Goal: Transaction & Acquisition: Purchase product/service

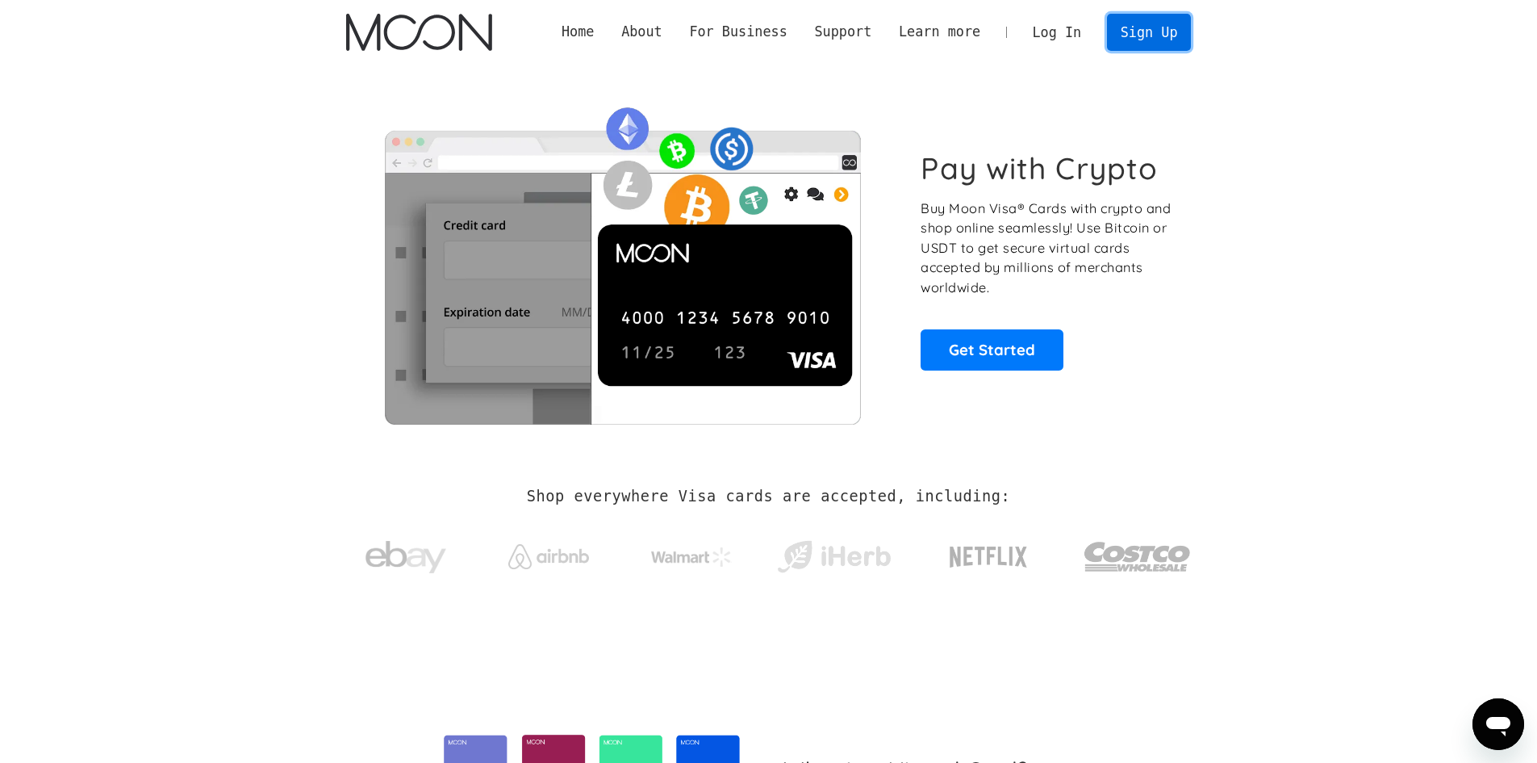
click at [1156, 46] on link "Sign Up" at bounding box center [1149, 32] width 84 height 36
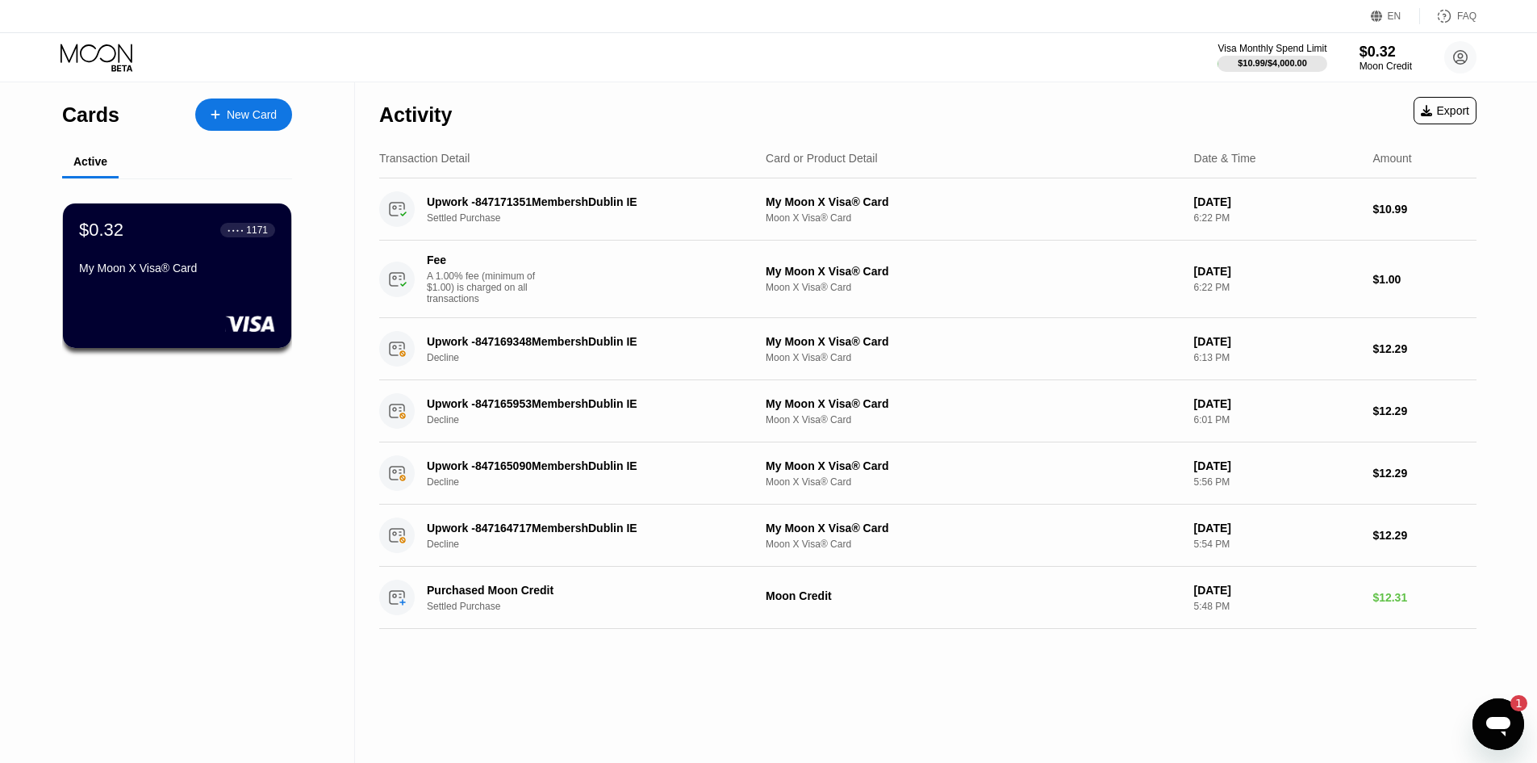
click at [245, 235] on div "● ● ● ● 1171" at bounding box center [248, 229] width 40 height 11
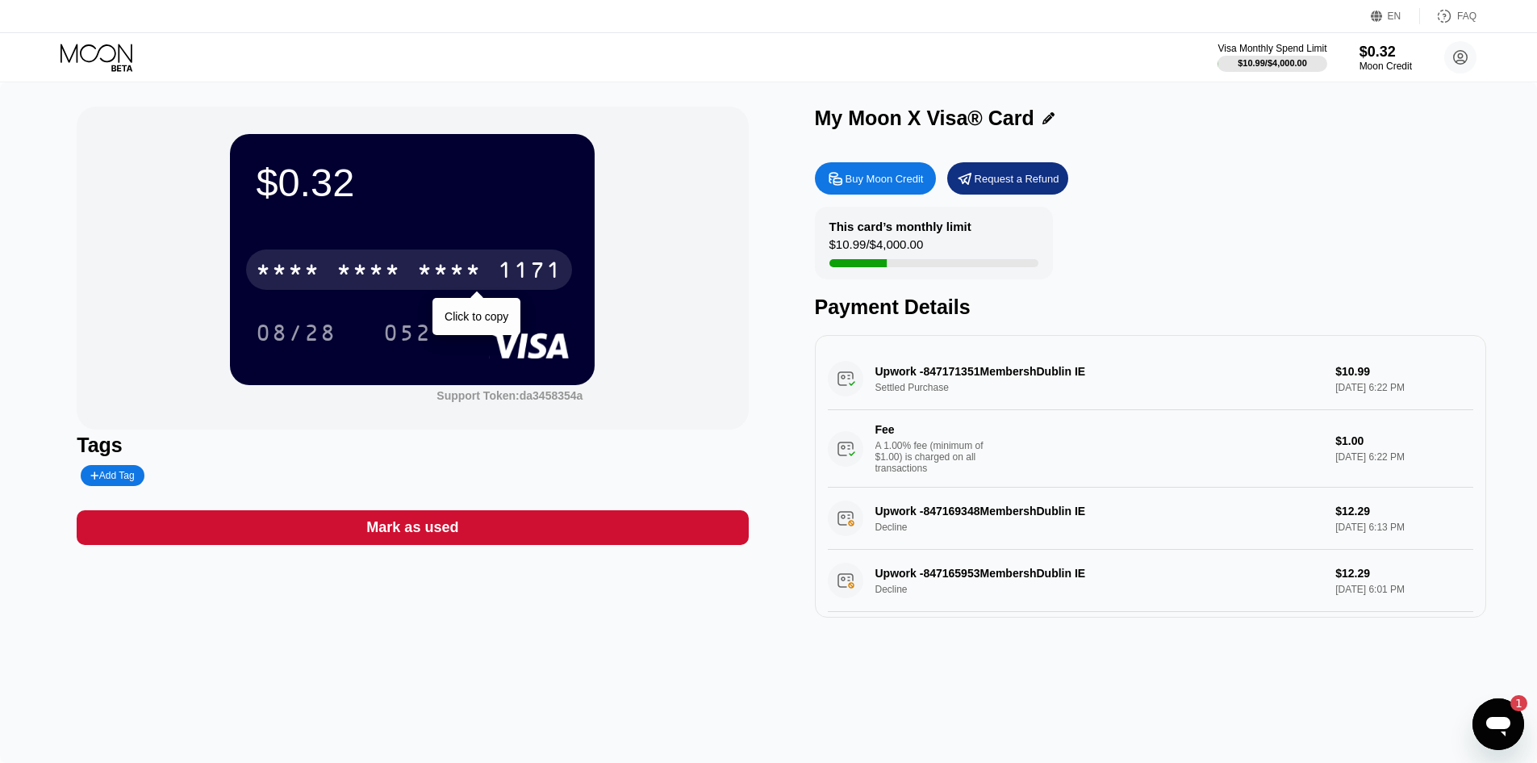
click at [462, 276] on div "* * * *" at bounding box center [449, 272] width 65 height 26
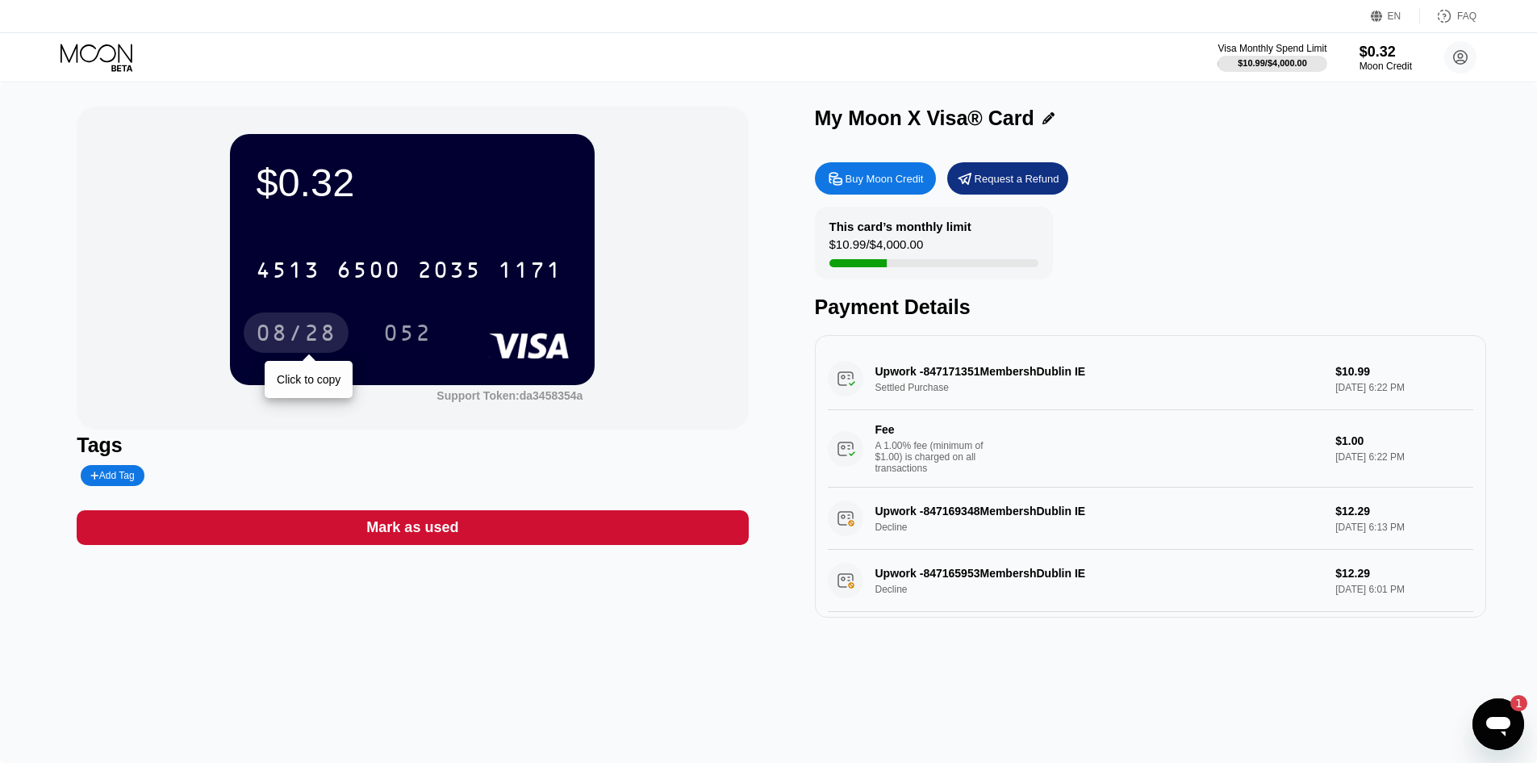
click at [310, 337] on div "08/28" at bounding box center [296, 335] width 81 height 26
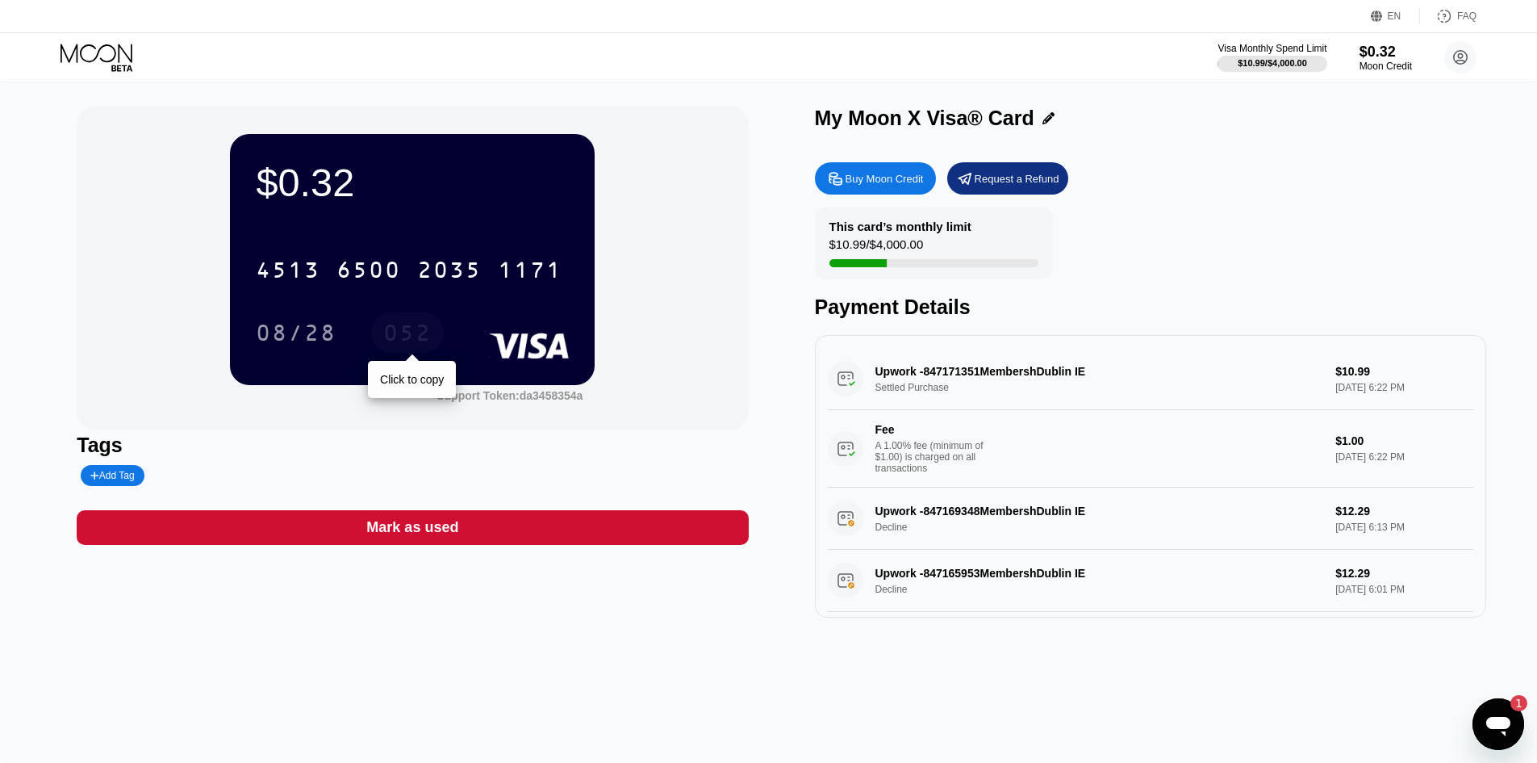
click at [408, 339] on div "052" at bounding box center [407, 335] width 48 height 26
click at [1498, 724] on icon "Otwórz okno komunikatora, 1 nieprzeczytana wiadomości" at bounding box center [1499, 726] width 24 height 19
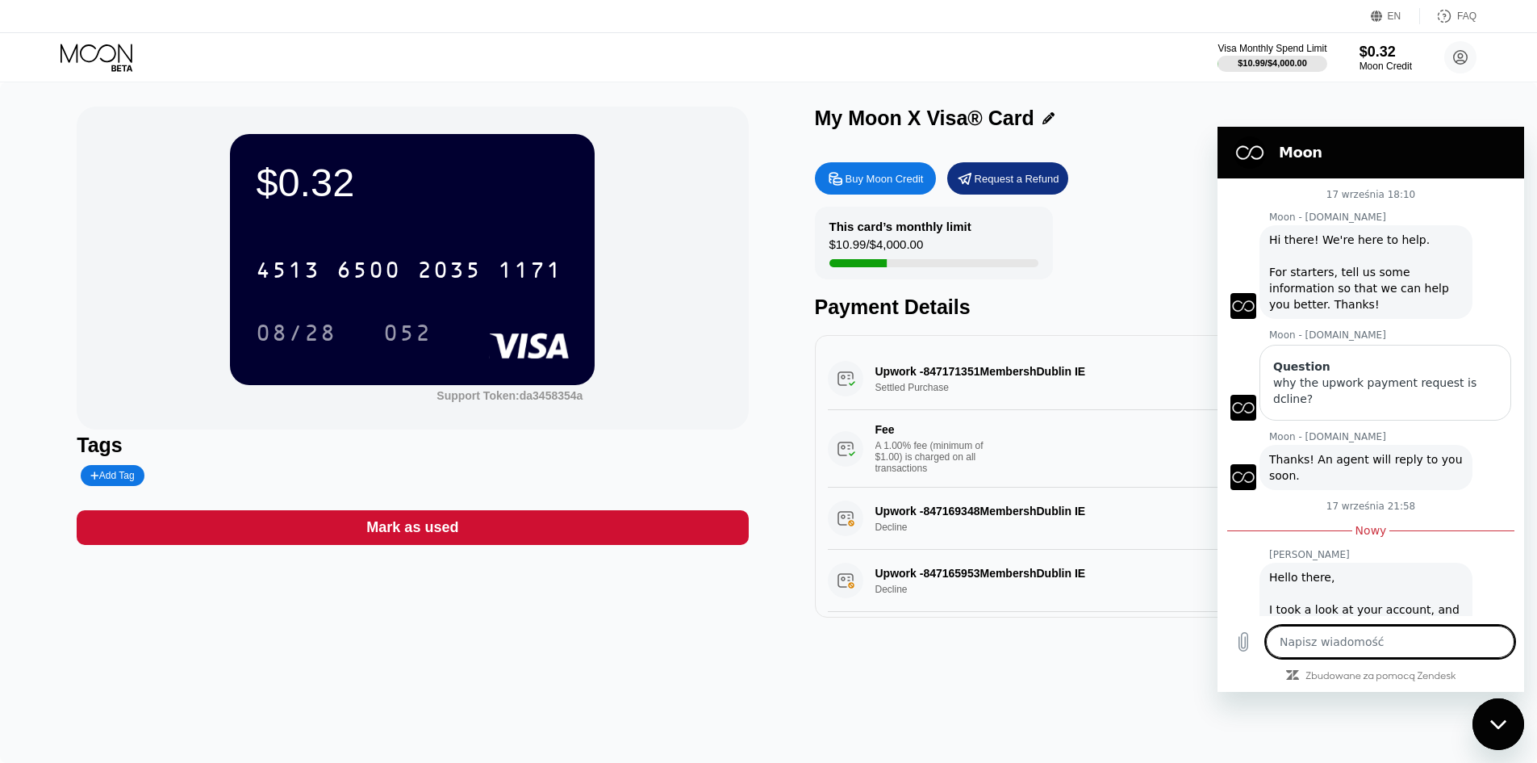
scroll to position [172, 0]
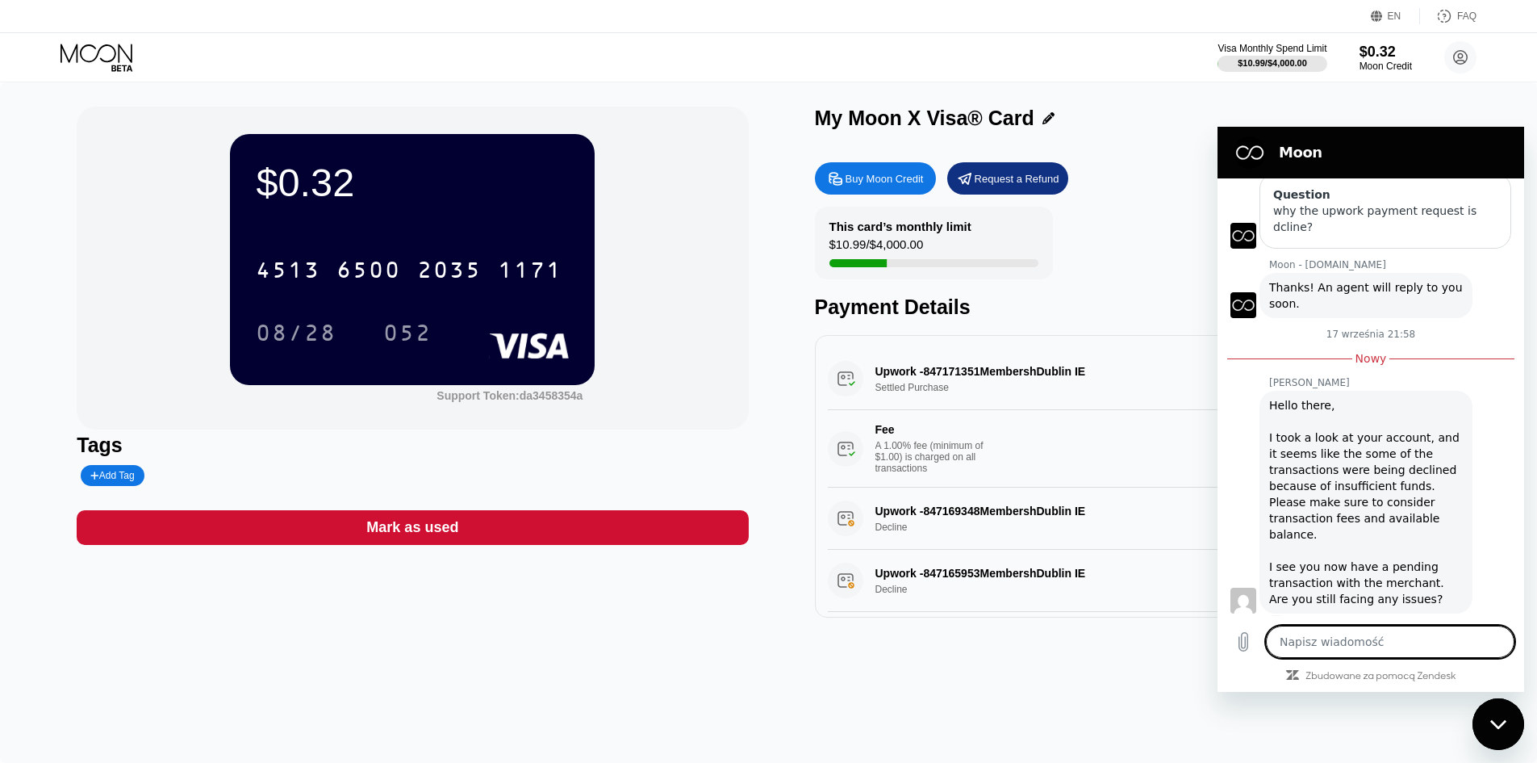
click at [1487, 717] on div "Zamknij okno komunikatora" at bounding box center [1498, 724] width 48 height 48
type textarea "x"
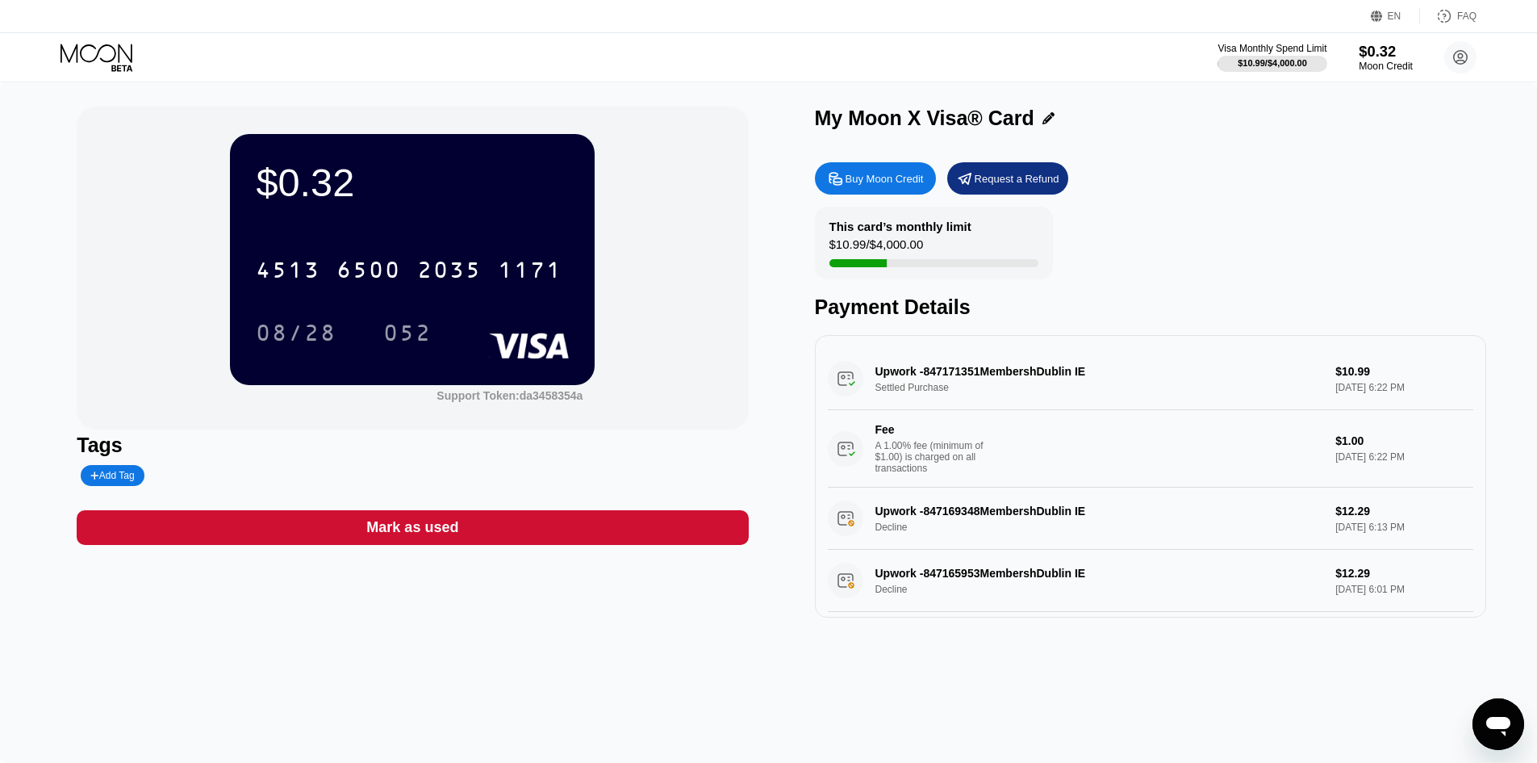
click at [1385, 59] on div "$0.32" at bounding box center [1386, 51] width 54 height 17
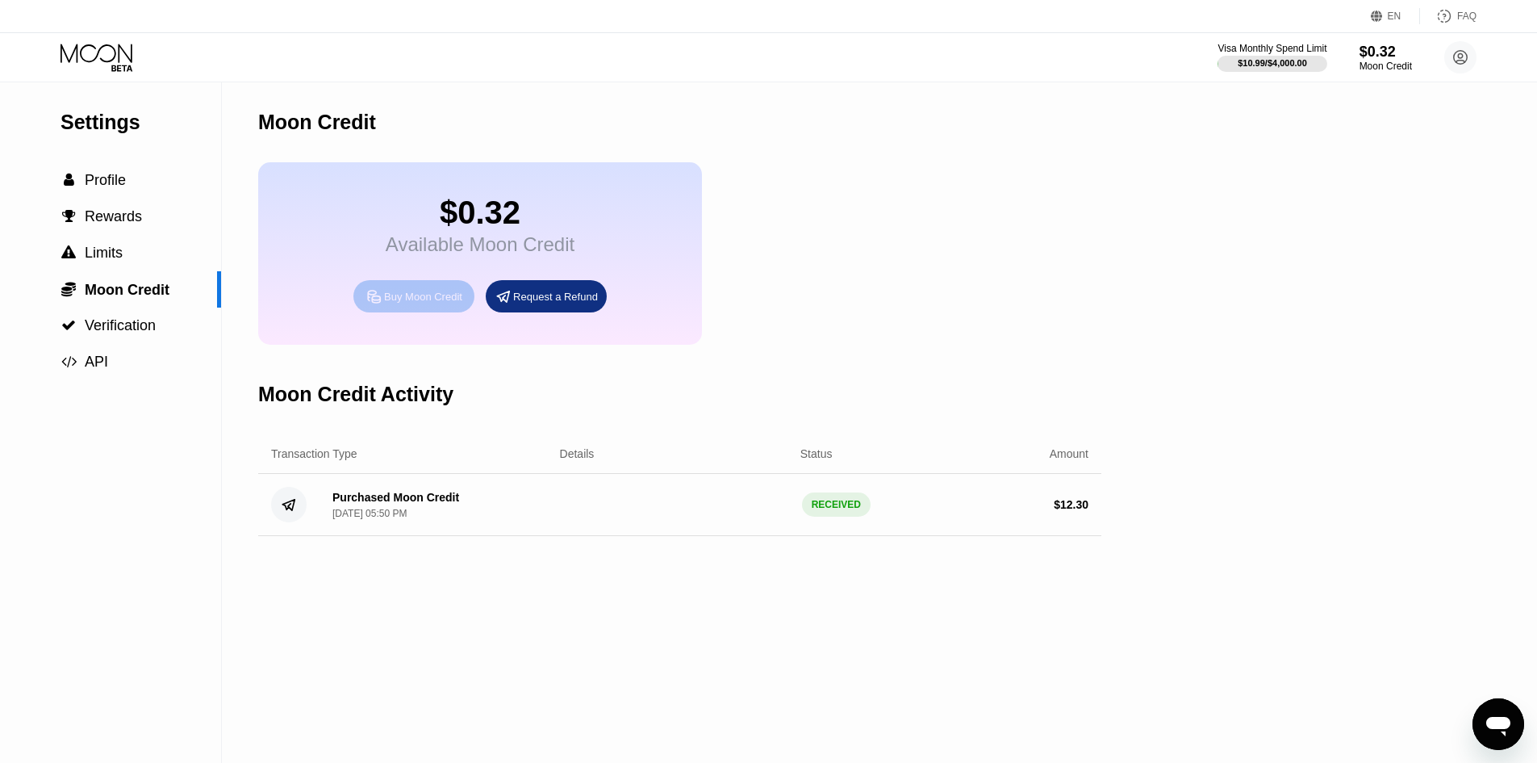
click at [408, 299] on div "Buy Moon Credit" at bounding box center [413, 296] width 121 height 32
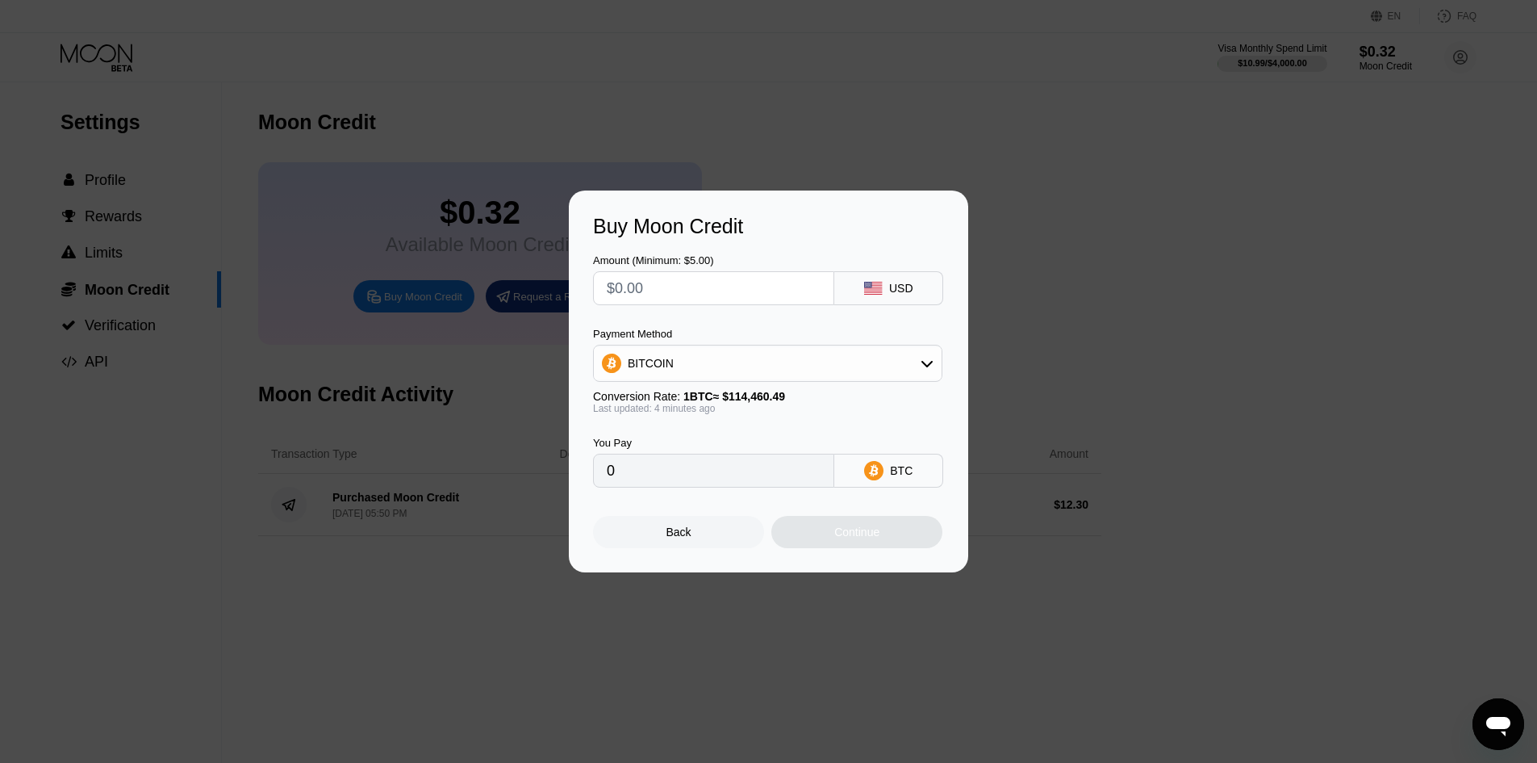
click at [727, 293] on input "text" at bounding box center [714, 288] width 214 height 32
type input "$13"
type input "0.00011361"
type input "$13.3"
type input "0.00011623"
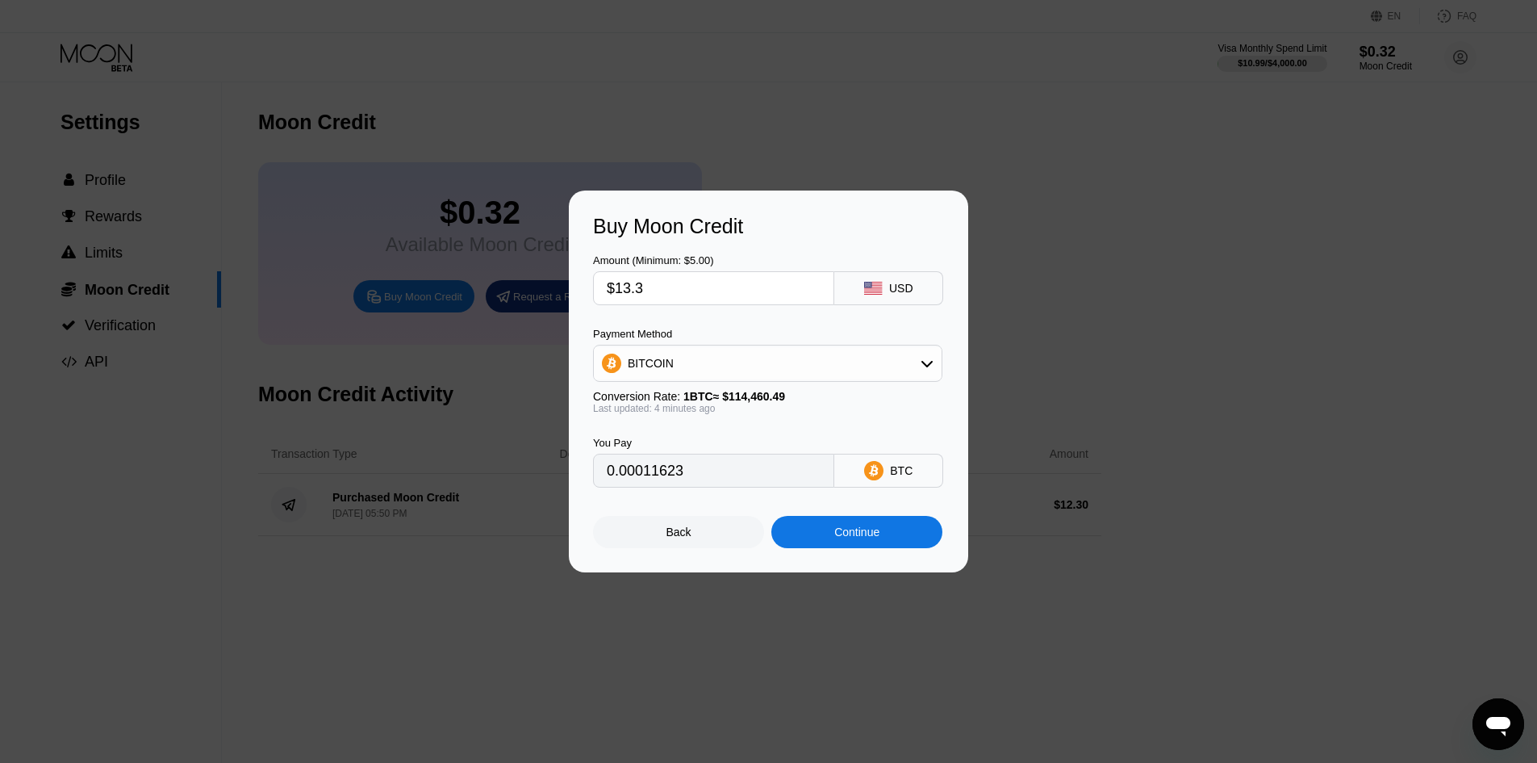
type input "$13.3"
click at [704, 358] on div "BITCOIN" at bounding box center [768, 363] width 348 height 32
click at [691, 445] on span "USDT on TRON" at bounding box center [673, 443] width 82 height 13
type input "13.43"
click at [834, 521] on div "Back Continue" at bounding box center [768, 517] width 351 height 61
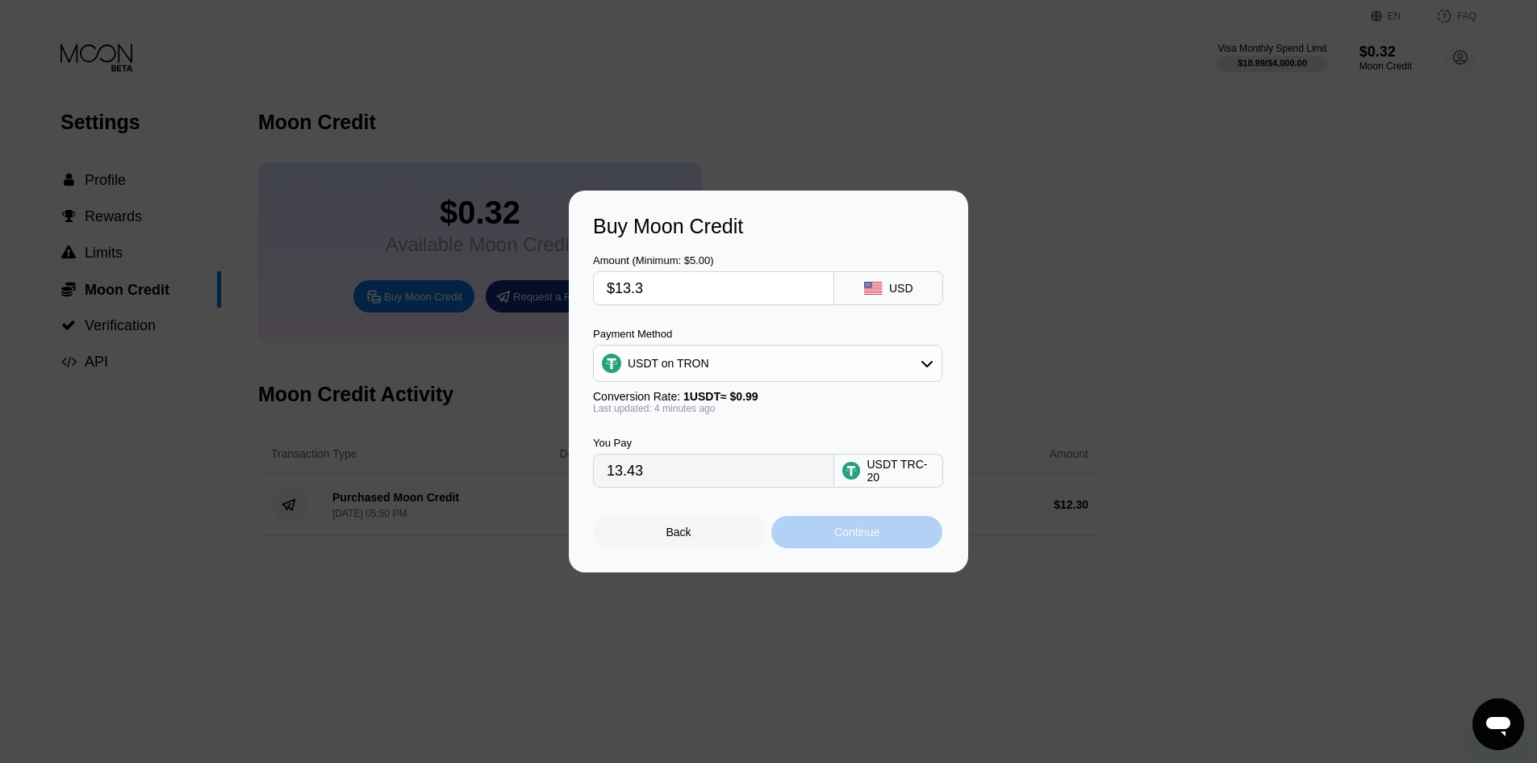
click at [838, 535] on div "Continue" at bounding box center [856, 531] width 45 height 13
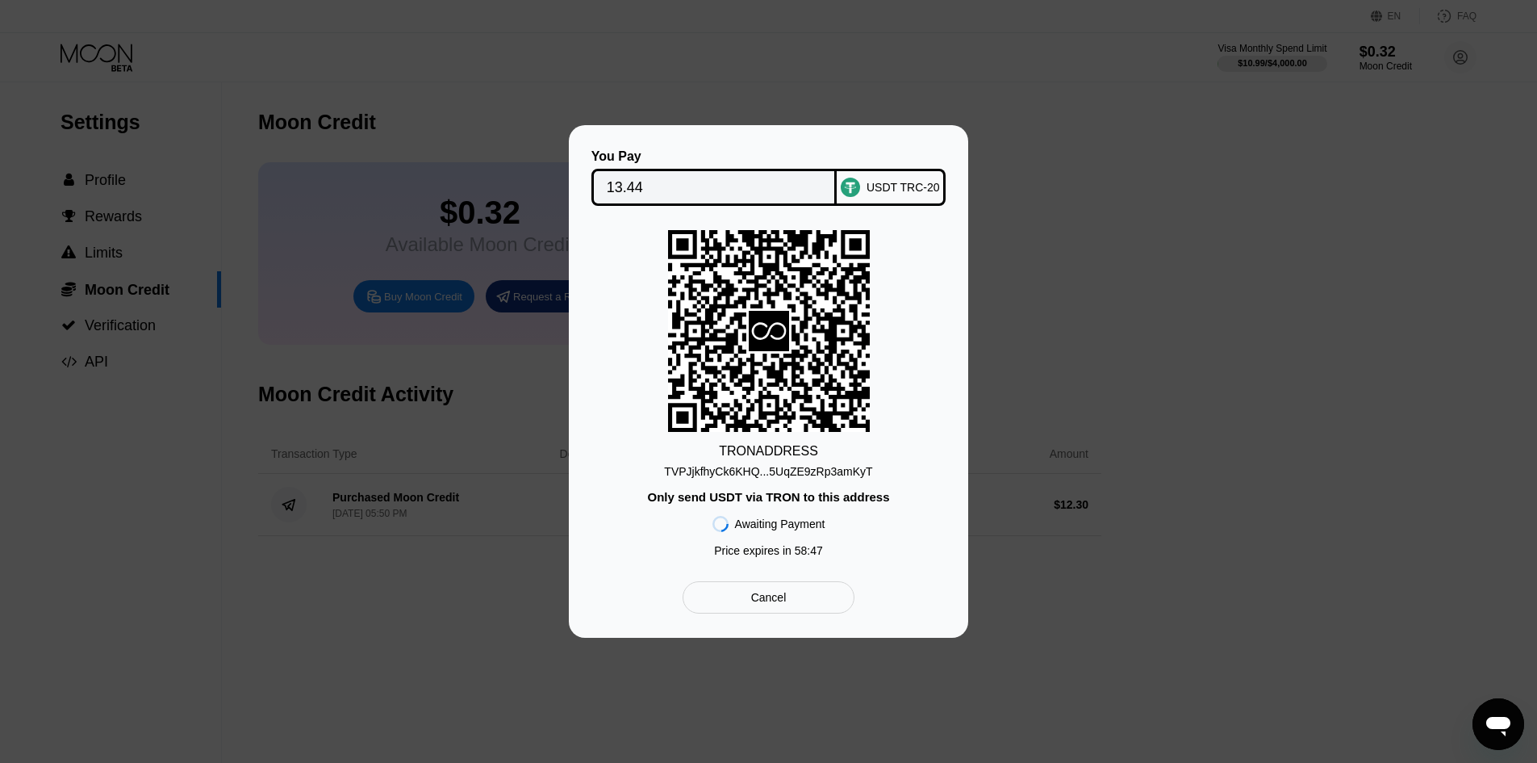
click at [828, 467] on div "TVPJjkfhyCk6KHQ...5UqZE9zRp3amKyT" at bounding box center [768, 471] width 208 height 13
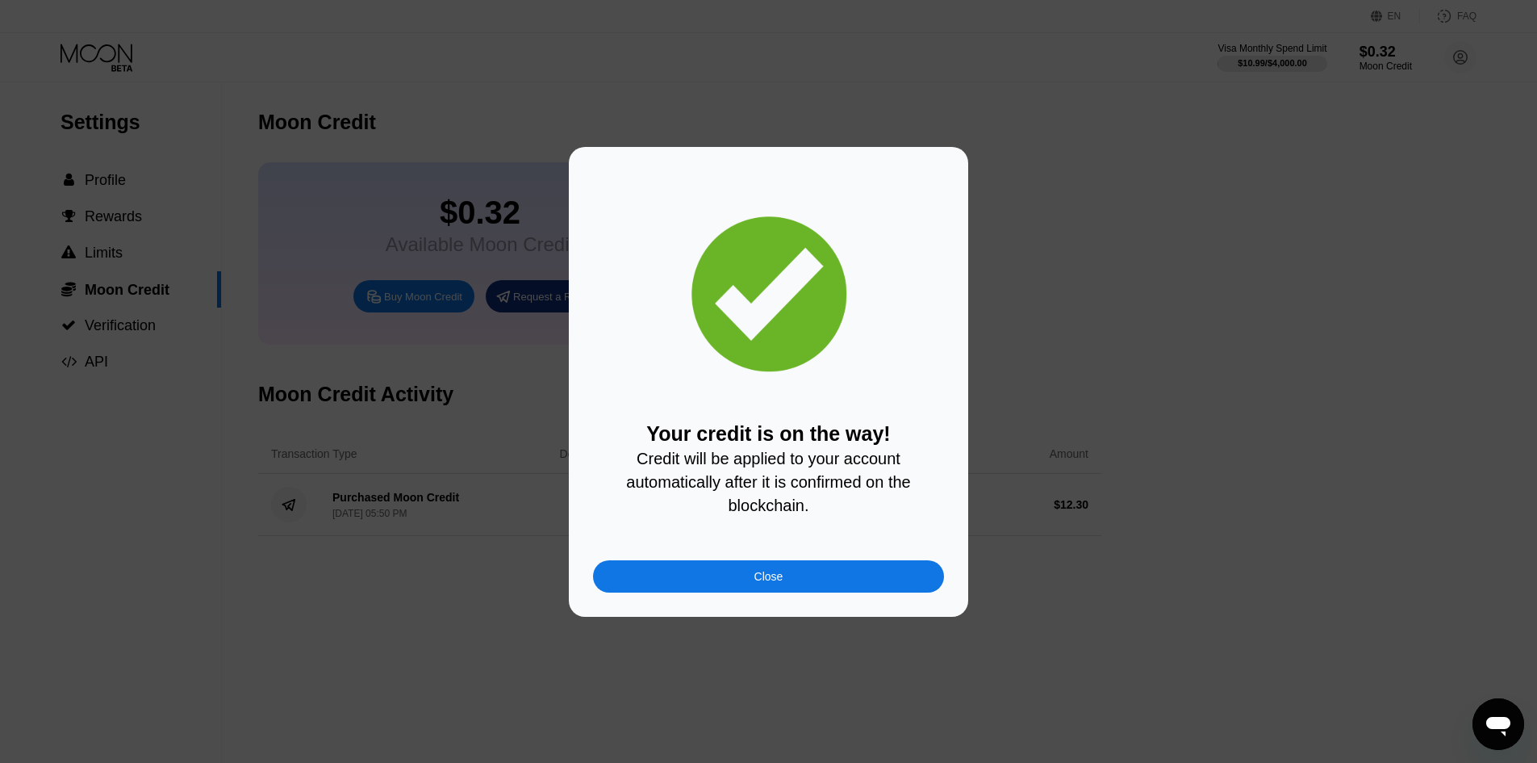
click at [719, 407] on div "Your credit is on the way! Credit will be applied to your account automatically…" at bounding box center [768, 381] width 351 height 421
click at [776, 583] on div "Close" at bounding box center [769, 576] width 29 height 13
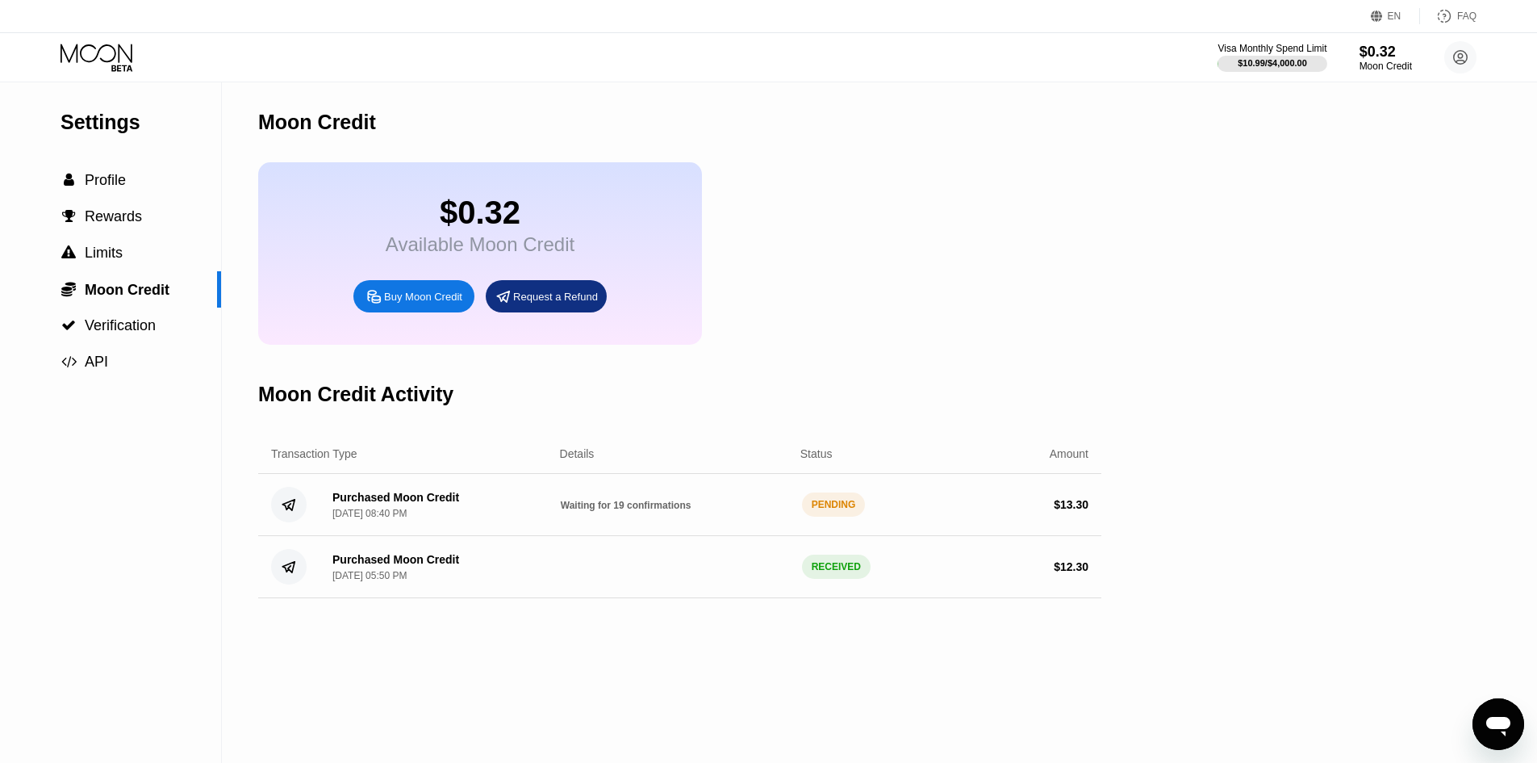
click at [1232, 507] on div "Settings  Profile  Rewards  Limits  Moon Credit  Verification  API Moon C…" at bounding box center [768, 422] width 1537 height 680
click at [653, 511] on span "Waiting for 19 confirmations" at bounding box center [626, 505] width 131 height 11
click at [1179, 238] on div "Settings  Profile  Rewards  Limits  Moon Credit  Verification  API Moon C…" at bounding box center [768, 422] width 1537 height 680
click at [138, 180] on div " Profile" at bounding box center [110, 180] width 221 height 17
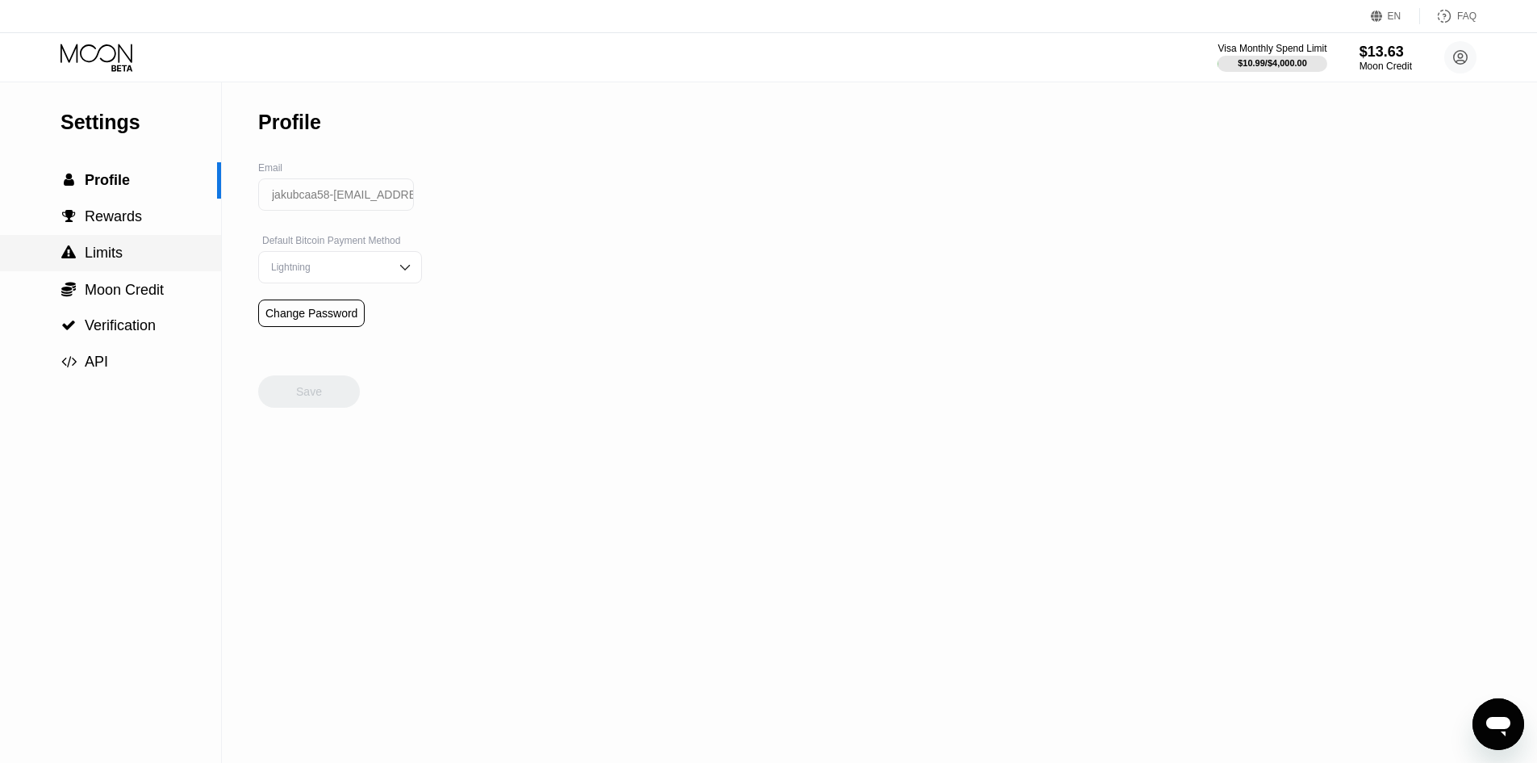
click at [120, 261] on span "Limits" at bounding box center [104, 253] width 38 height 16
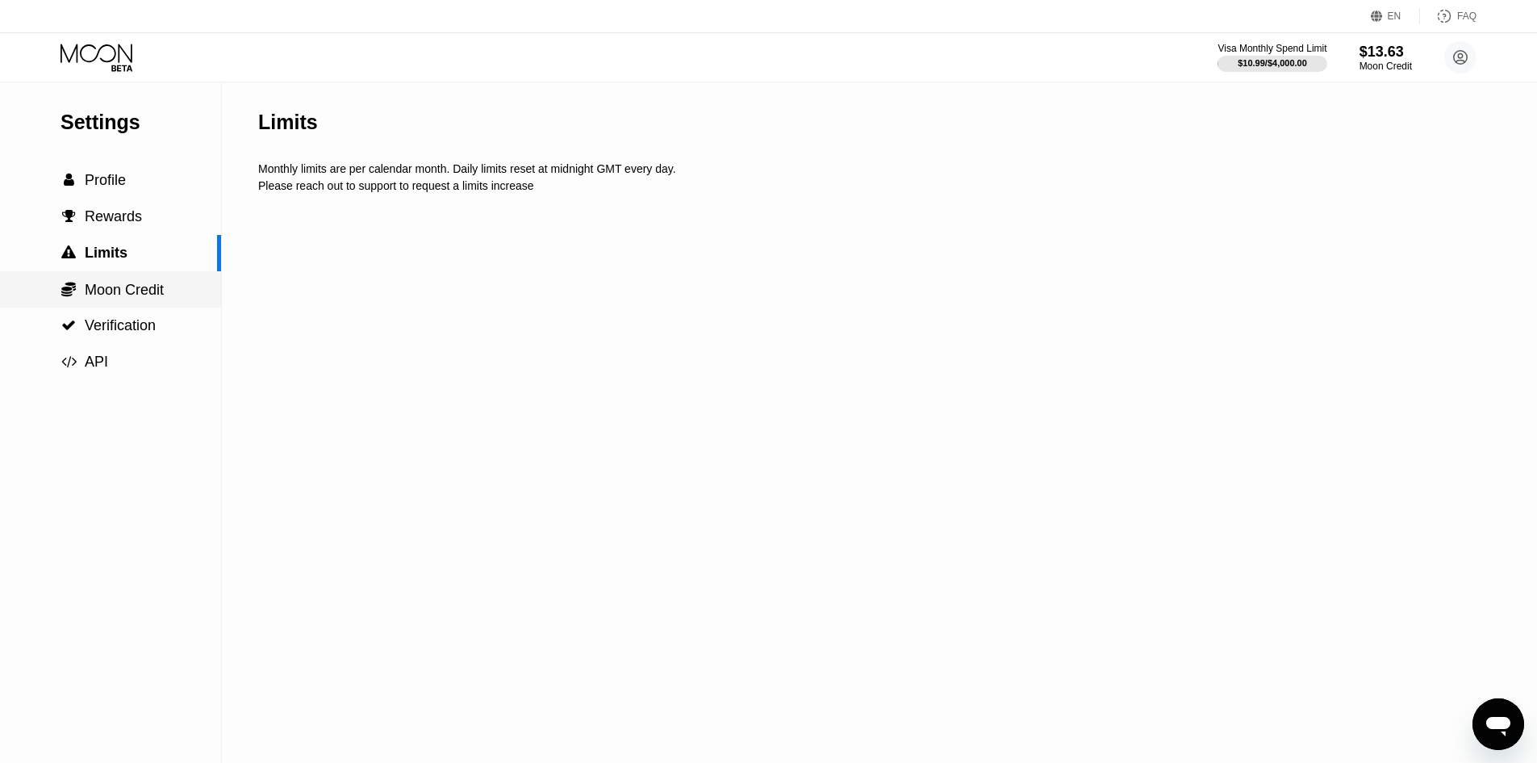
click at [123, 291] on span "Moon Credit" at bounding box center [124, 290] width 79 height 16
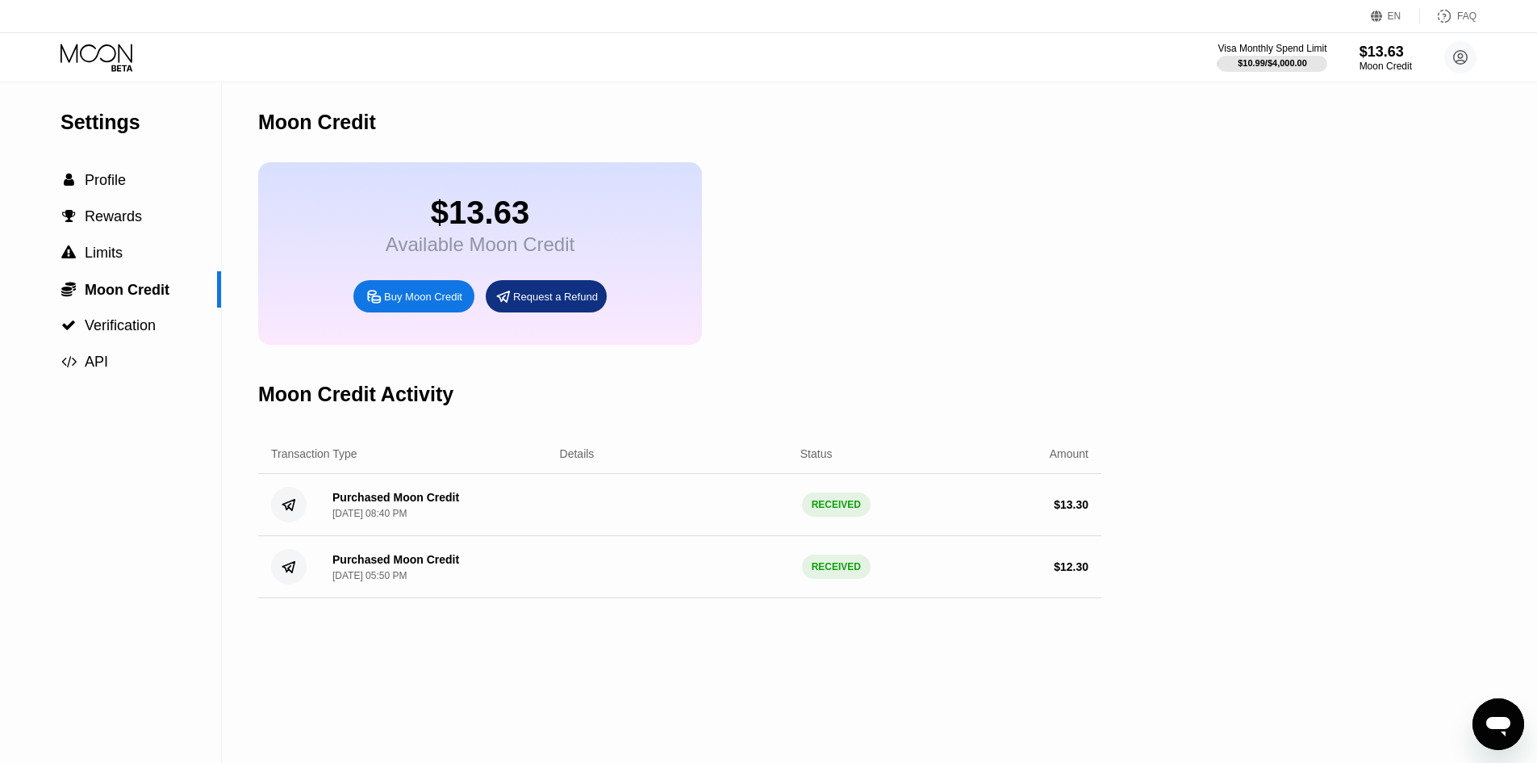
click at [855, 260] on div "$13.63 Available Moon Credit Buy Moon Credit Request a Refund" at bounding box center [679, 253] width 843 height 182
click at [525, 256] on div "Available Moon Credit" at bounding box center [480, 244] width 189 height 23
click at [122, 329] on span "Verification" at bounding box center [120, 325] width 71 height 16
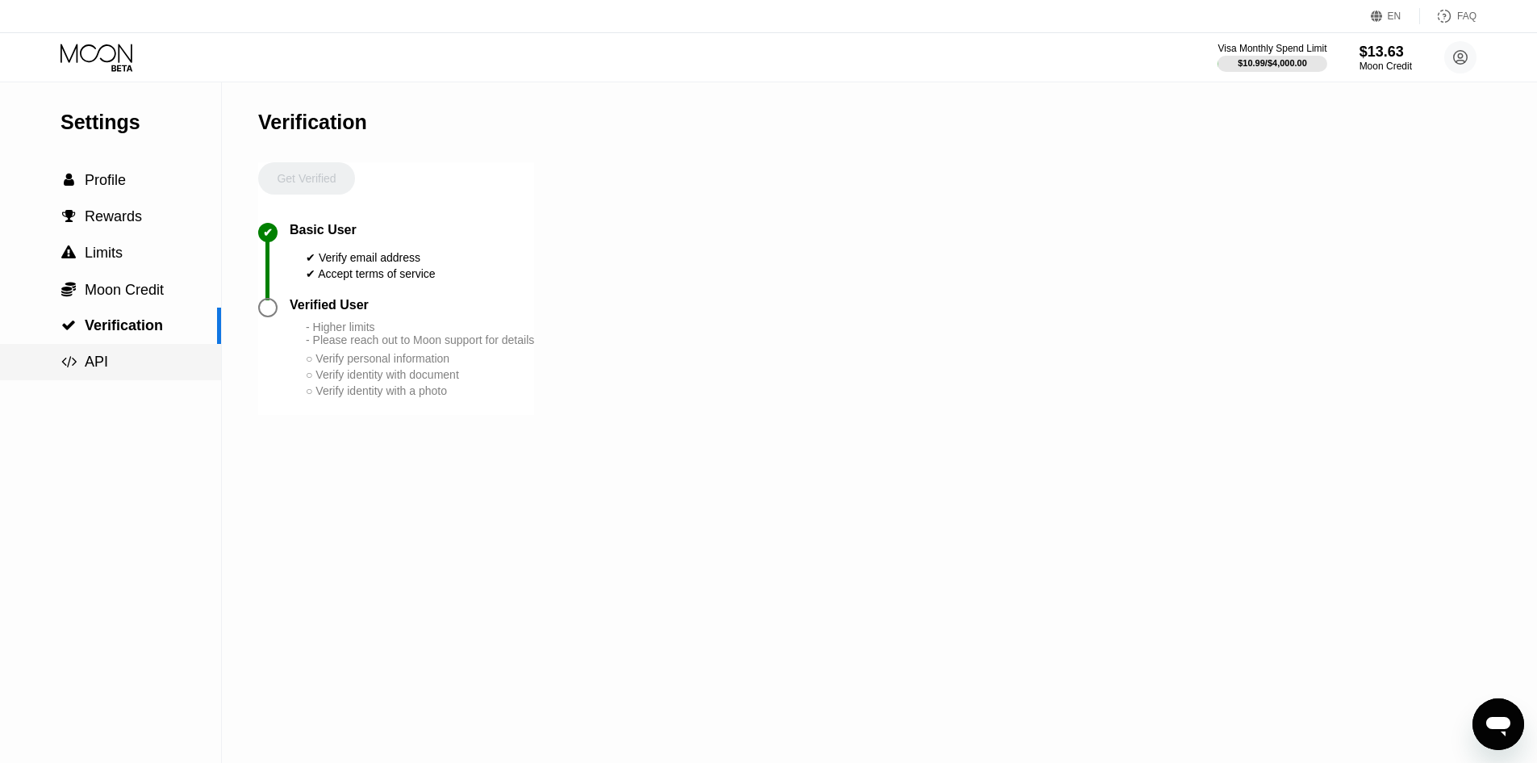
click at [114, 359] on div " API" at bounding box center [110, 361] width 221 height 17
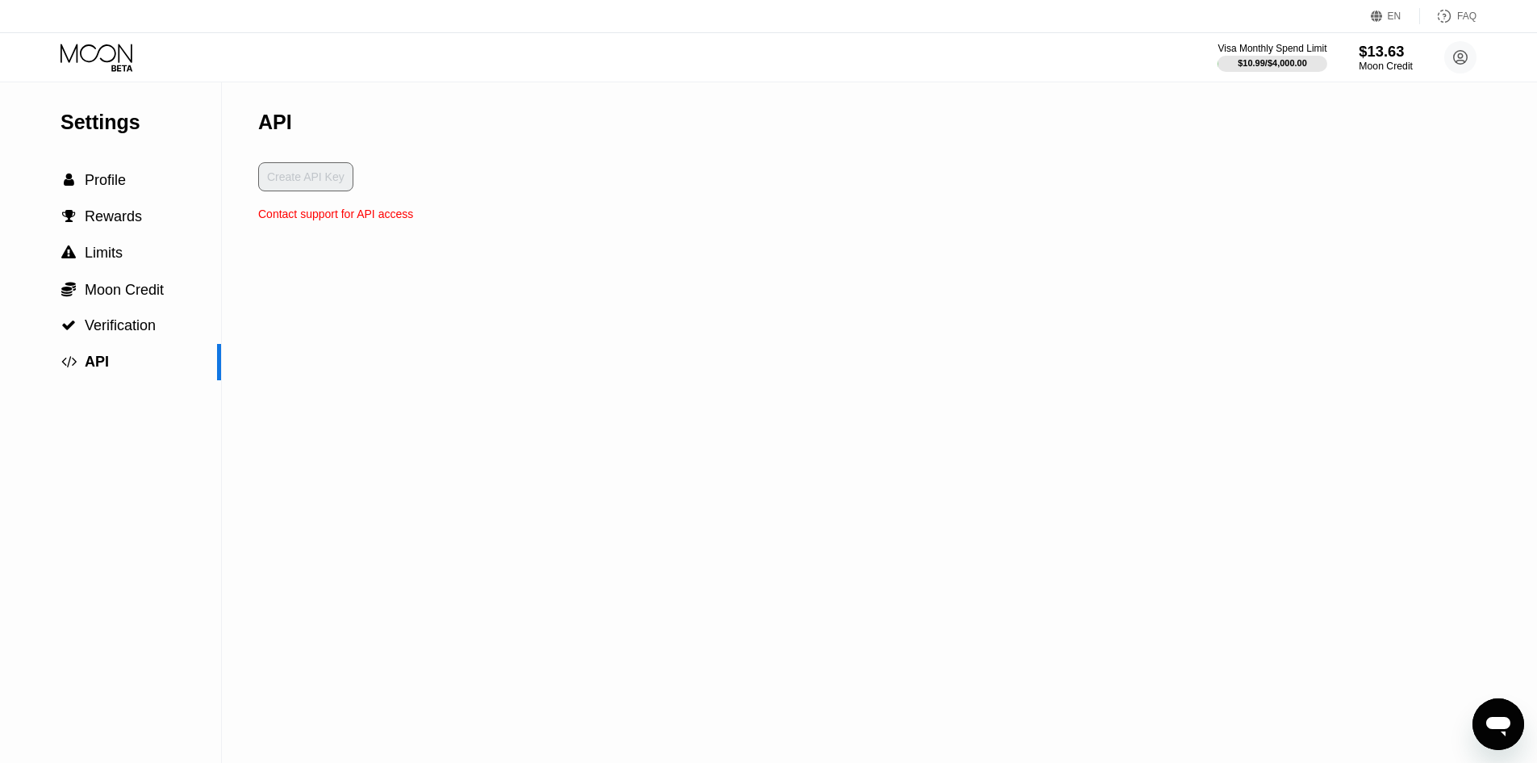
click at [1389, 59] on div "$13.63" at bounding box center [1386, 51] width 54 height 17
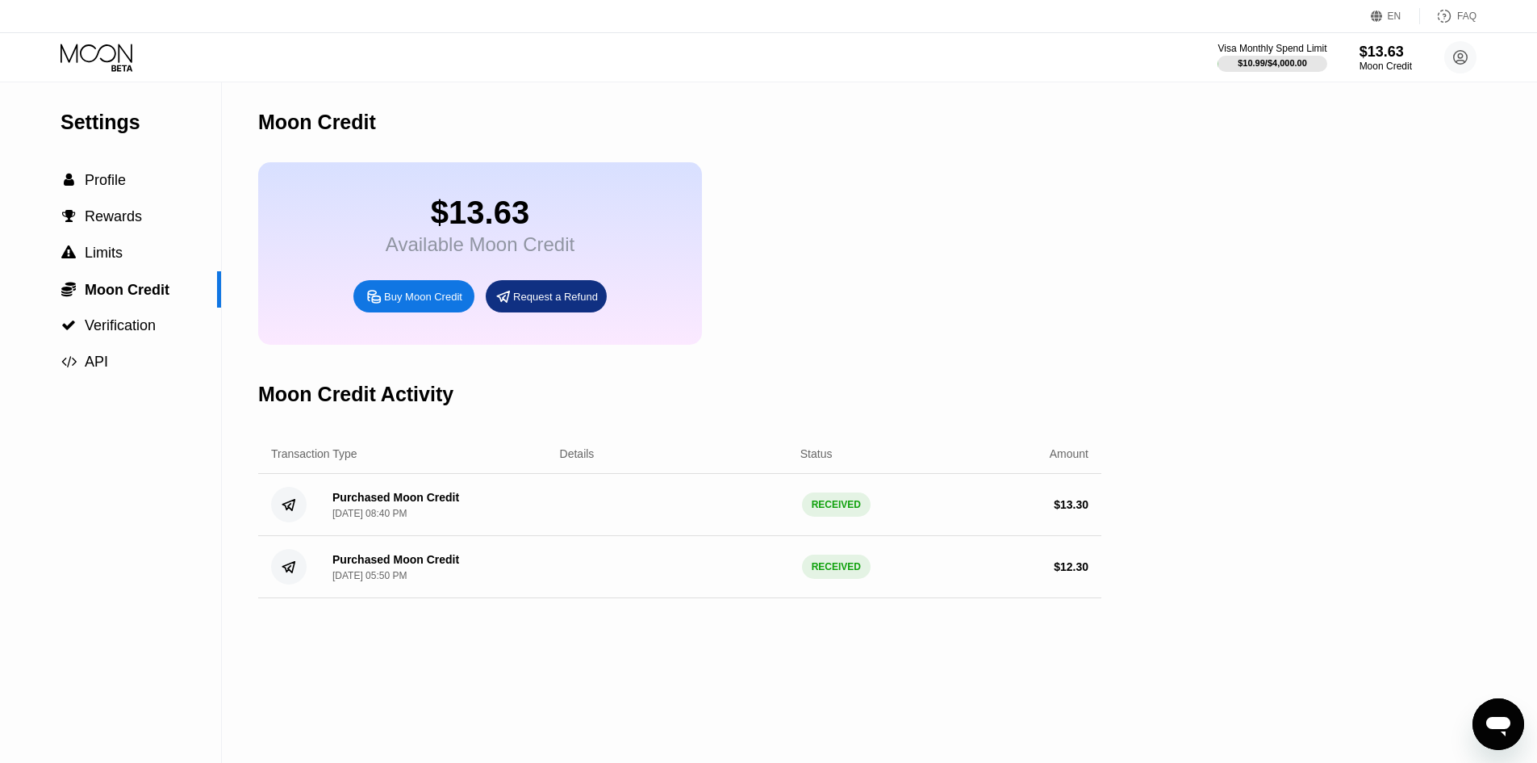
click at [450, 231] on div "$13.63" at bounding box center [480, 212] width 189 height 36
click at [135, 271] on div " Limits" at bounding box center [110, 253] width 221 height 36
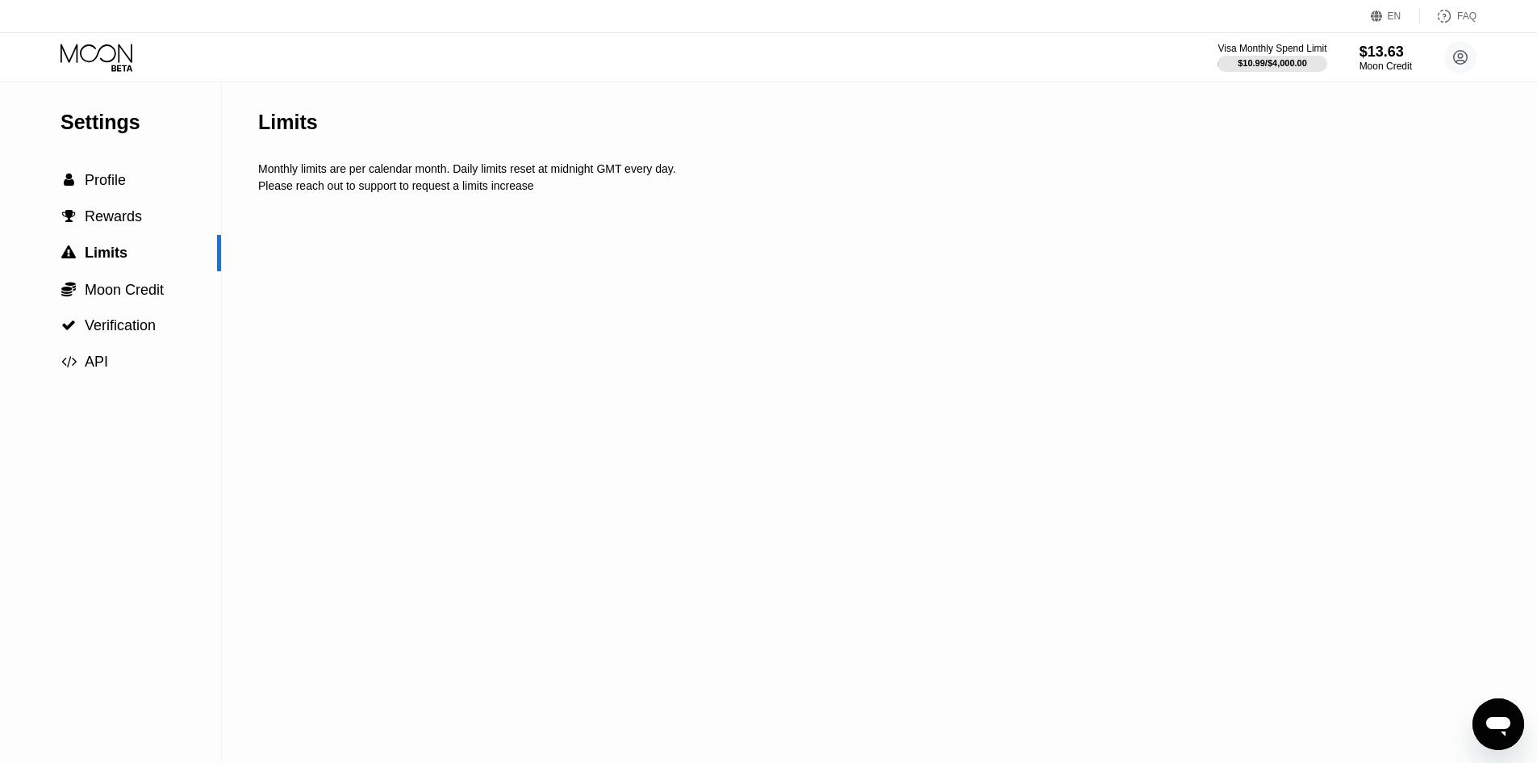
click at [98, 51] on icon at bounding box center [97, 53] width 72 height 19
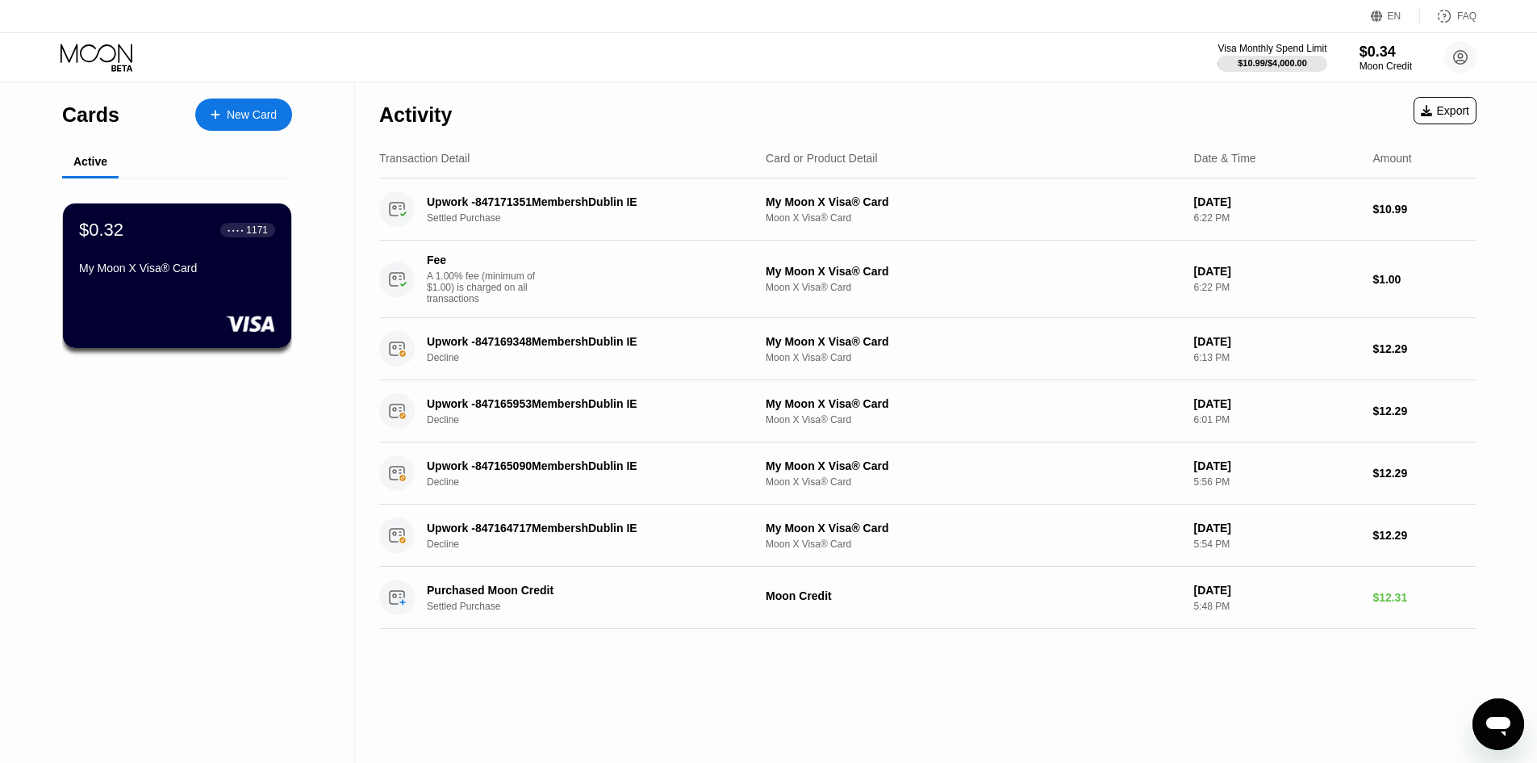
click at [189, 435] on div "Cards New Card Active $0.32 ● ● ● ● 1171 My Moon X Visa® Card" at bounding box center [177, 422] width 355 height 680
